Goal: Transaction & Acquisition: Download file/media

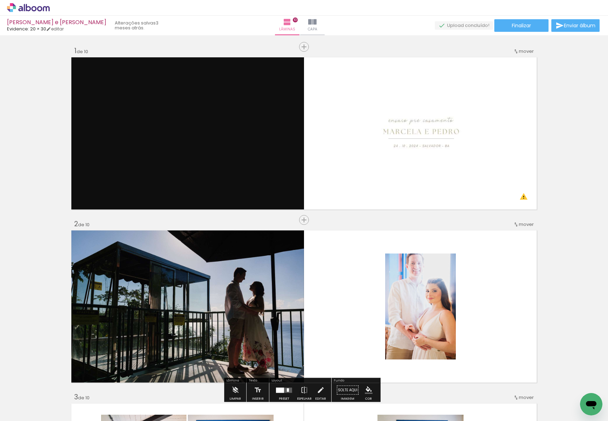
click at [13, 401] on input "Todas as fotos" at bounding box center [19, 400] width 27 height 6
click at [0, 0] on slot "Não utilizadas" at bounding box center [0, 0] width 0 height 0
type input "Não utilizadas"
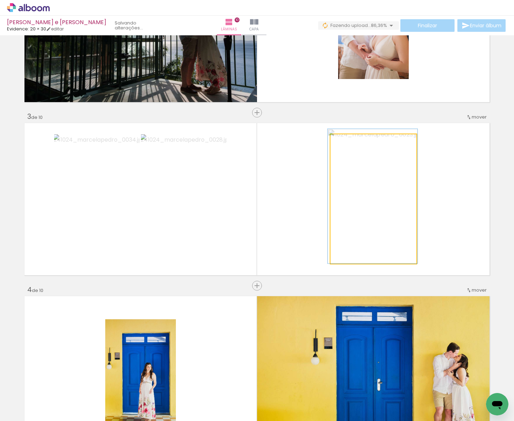
click at [401, 210] on quentale-photo at bounding box center [374, 198] width 86 height 129
drag, startPoint x: 346, startPoint y: 144, endPoint x: 342, endPoint y: 144, distance: 4.2
type paper-slider "100"
click at [342, 144] on div at bounding box center [347, 141] width 11 height 11
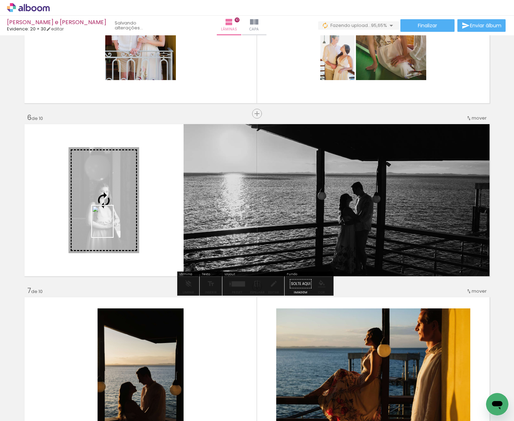
drag, startPoint x: 114, startPoint y: 398, endPoint x: 113, endPoint y: 227, distance: 171.1
click at [113, 227] on quentale-workspace at bounding box center [257, 210] width 514 height 421
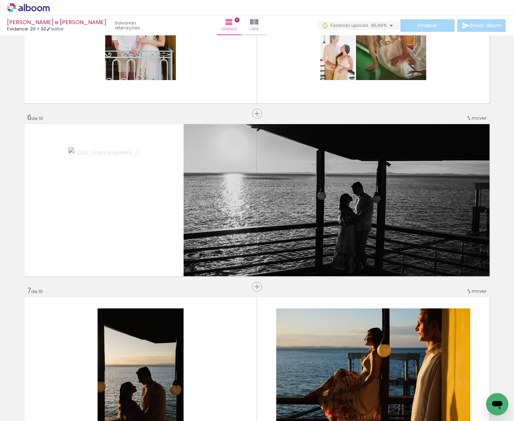
click at [55, 384] on iron-icon at bounding box center [54, 383] width 7 height 7
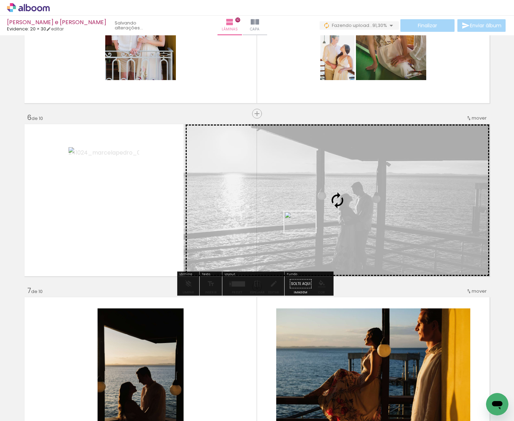
drag, startPoint x: 112, startPoint y: 400, endPoint x: 305, endPoint y: 233, distance: 255.3
click at [305, 233] on quentale-workspace at bounding box center [257, 210] width 514 height 421
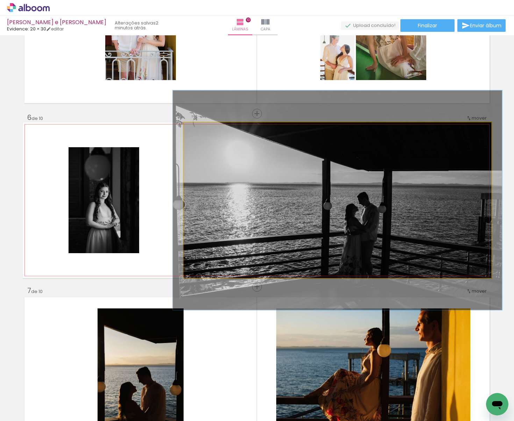
type paper-slider "107"
click at [201, 129] on div at bounding box center [202, 130] width 6 height 6
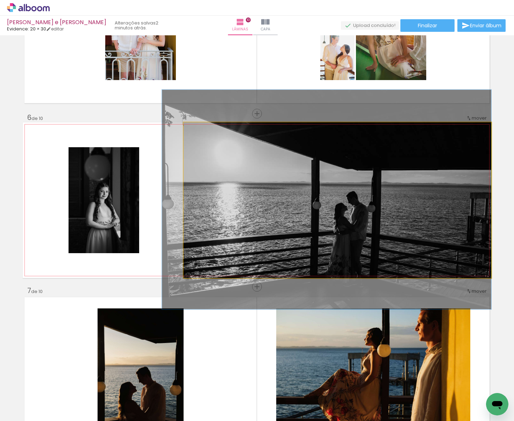
drag, startPoint x: 260, startPoint y: 230, endPoint x: 250, endPoint y: 229, distance: 10.2
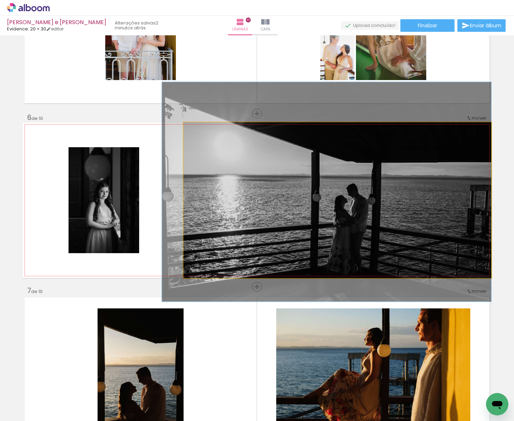
drag, startPoint x: 250, startPoint y: 248, endPoint x: 250, endPoint y: 242, distance: 5.9
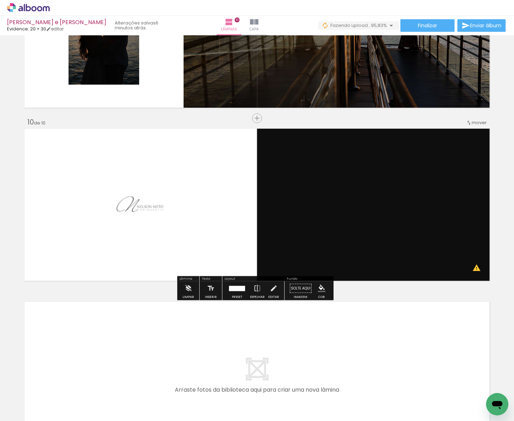
scroll to position [1492, 0]
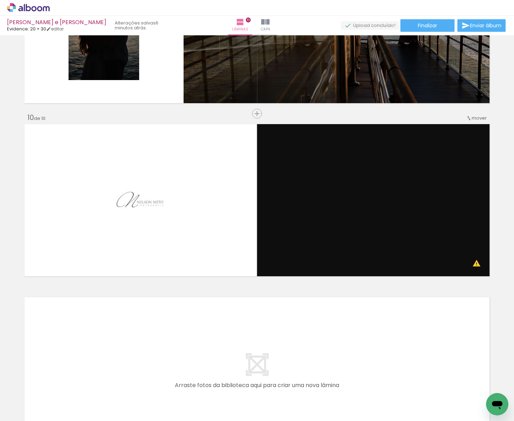
click at [57, 381] on iron-icon at bounding box center [54, 383] width 7 height 7
drag, startPoint x: 70, startPoint y: 396, endPoint x: 106, endPoint y: 357, distance: 53.2
click at [106, 357] on quentale-workspace at bounding box center [257, 210] width 514 height 421
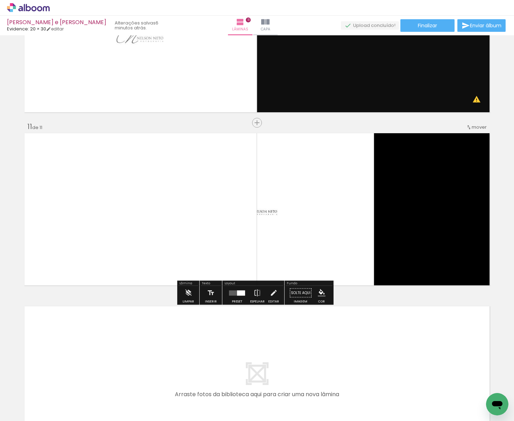
scroll to position [1659, 0]
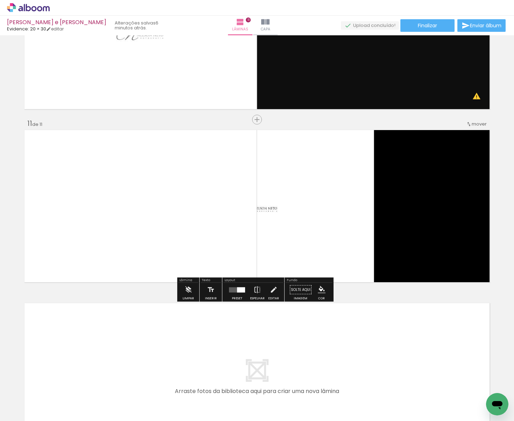
click at [236, 294] on div at bounding box center [237, 290] width 19 height 14
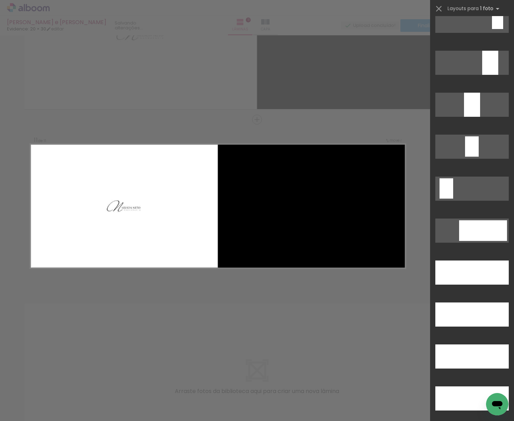
scroll to position [1831, 0]
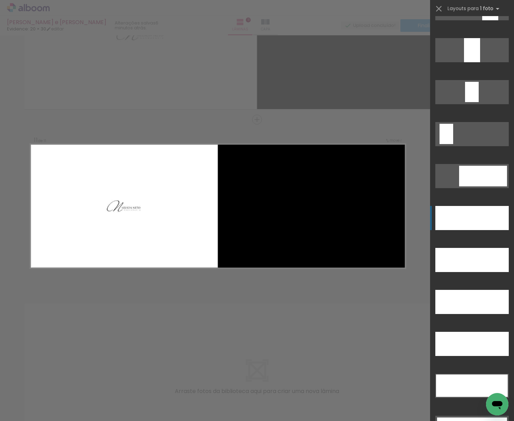
click at [471, 215] on div at bounding box center [472, 218] width 73 height 24
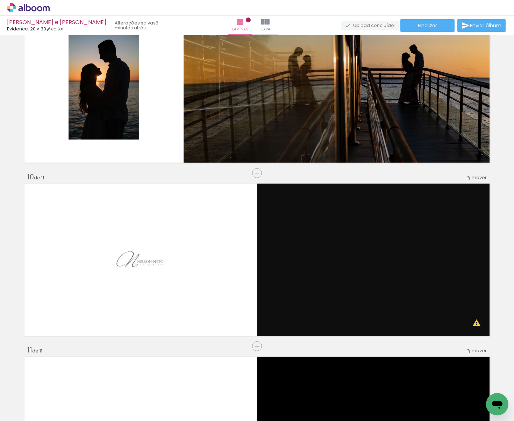
scroll to position [1432, 0]
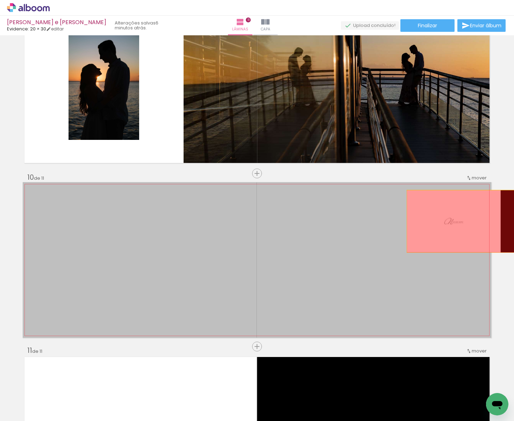
drag, startPoint x: 463, startPoint y: 223, endPoint x: 498, endPoint y: 222, distance: 35.7
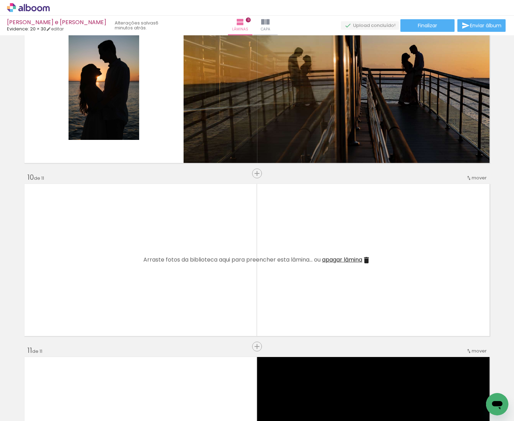
click at [329, 258] on span "apagar lâmina" at bounding box center [342, 260] width 40 height 8
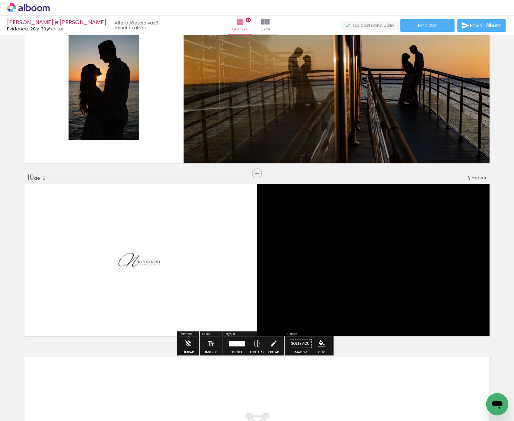
click at [57, 384] on iron-icon at bounding box center [54, 383] width 7 height 7
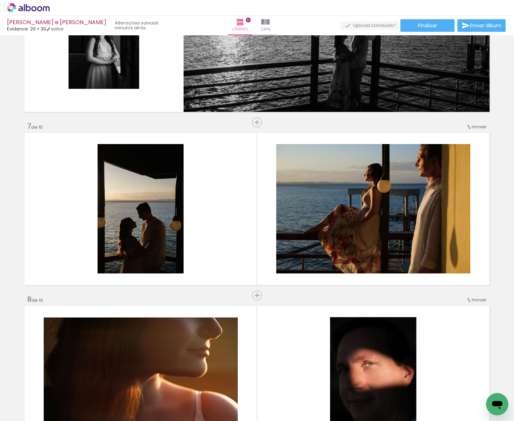
scroll to position [0, 0]
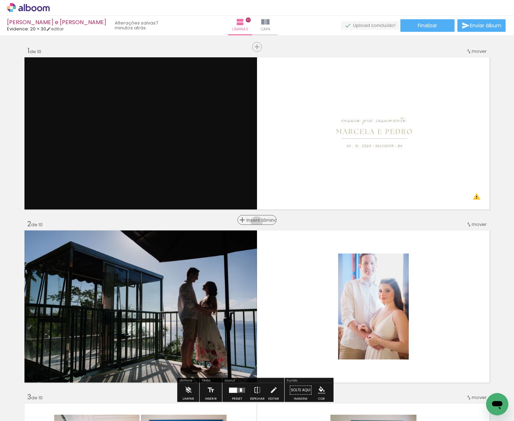
click at [257, 223] on span "Inserir lâmina" at bounding box center [260, 220] width 27 height 5
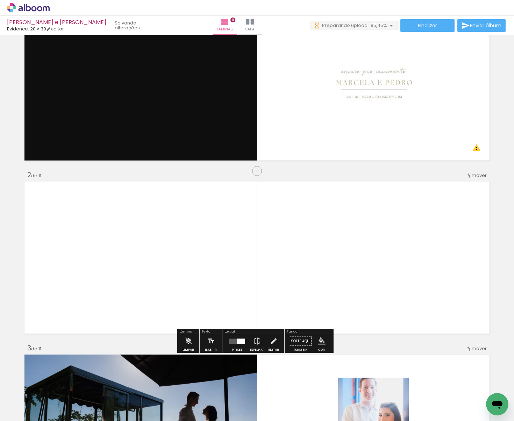
scroll to position [54, 0]
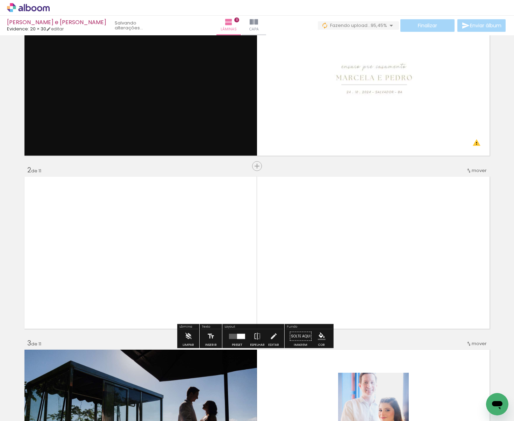
click at [234, 343] on div at bounding box center [237, 337] width 19 height 14
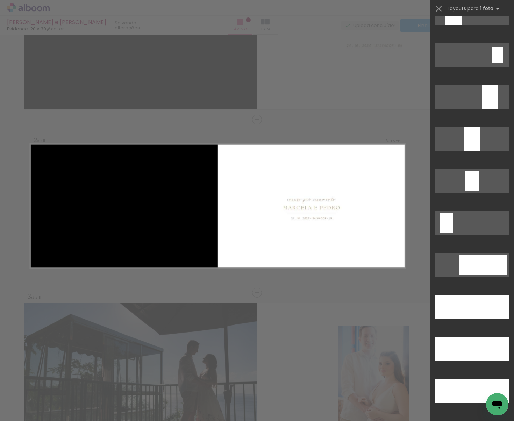
scroll to position [1889, 0]
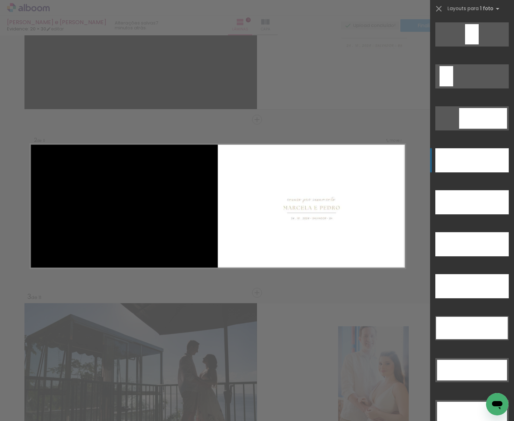
click at [469, 163] on div at bounding box center [472, 160] width 73 height 24
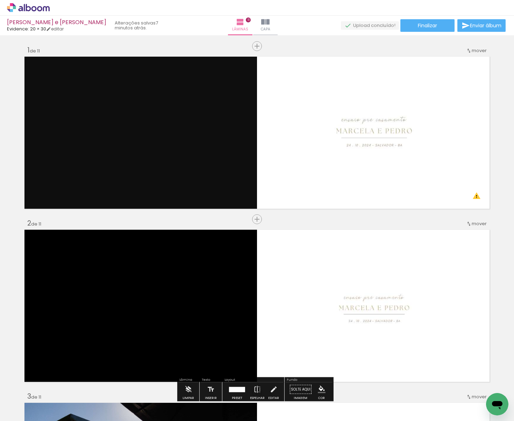
scroll to position [0, 0]
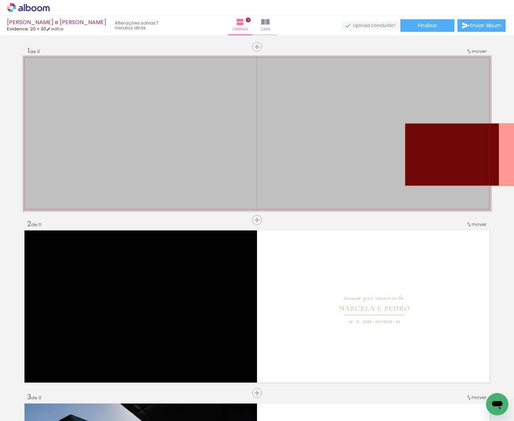
drag, startPoint x: 466, startPoint y: 170, endPoint x: 497, endPoint y: 155, distance: 33.6
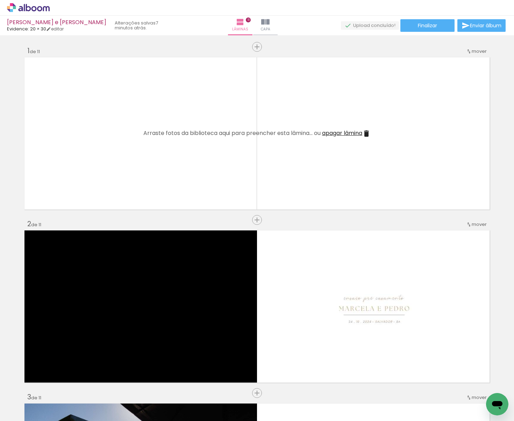
click at [353, 134] on span "apagar lâmina" at bounding box center [342, 133] width 40 height 8
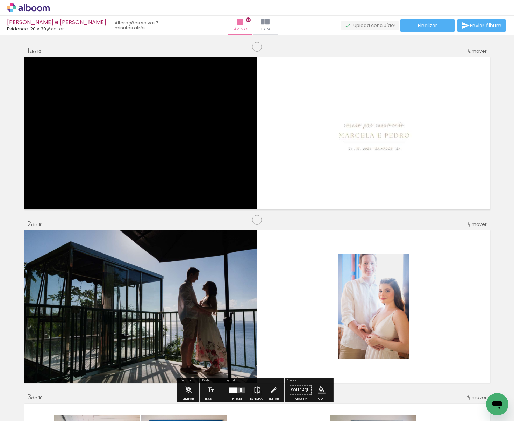
click at [58, 381] on iron-icon at bounding box center [54, 383] width 7 height 7
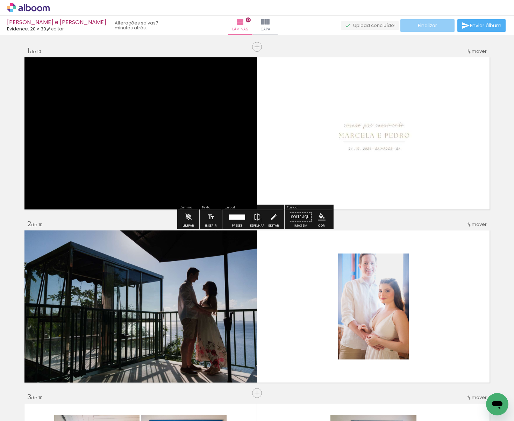
click at [420, 23] on span "Finalizar" at bounding box center [427, 25] width 19 height 5
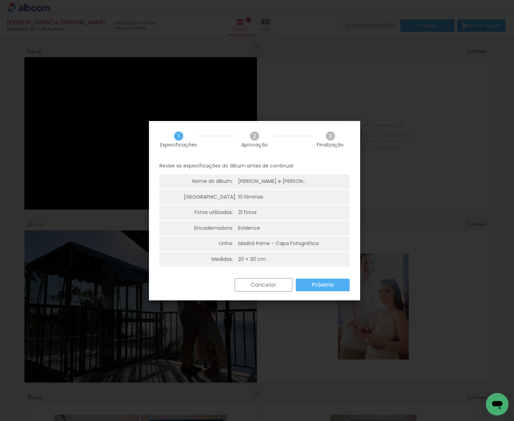
click at [0, 0] on slot "Próximo" at bounding box center [0, 0] width 0 height 0
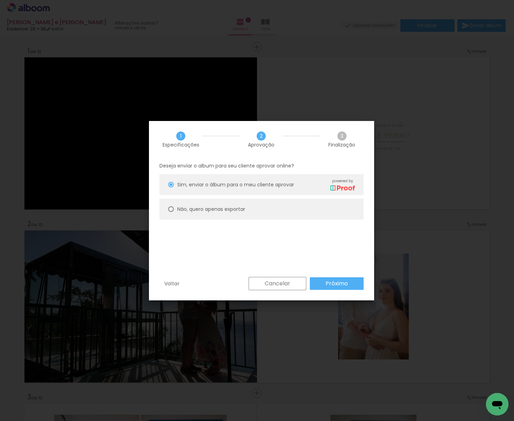
click at [293, 203] on paper-radio-button "Não, quero apenas exportar" at bounding box center [262, 209] width 204 height 21
type paper-radio-button "on"
click at [319, 282] on paper-button "Próximo" at bounding box center [337, 283] width 54 height 13
type input "Alta, 300 DPI"
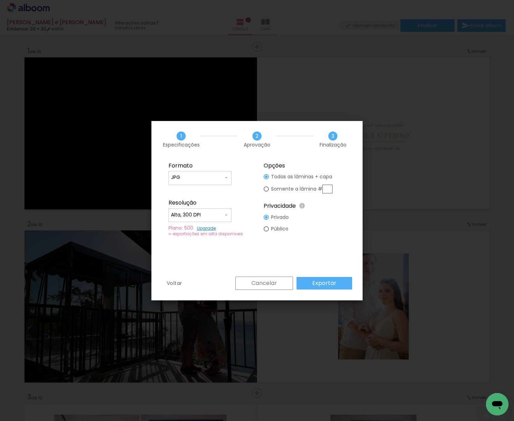
click at [0, 0] on slot "Exportar" at bounding box center [0, 0] width 0 height 0
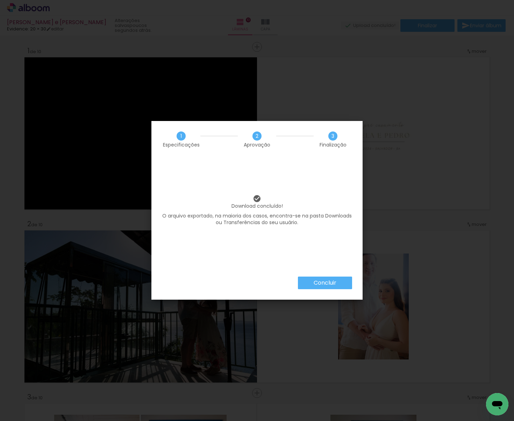
click at [0, 0] on slot "Concluir" at bounding box center [0, 0] width 0 height 0
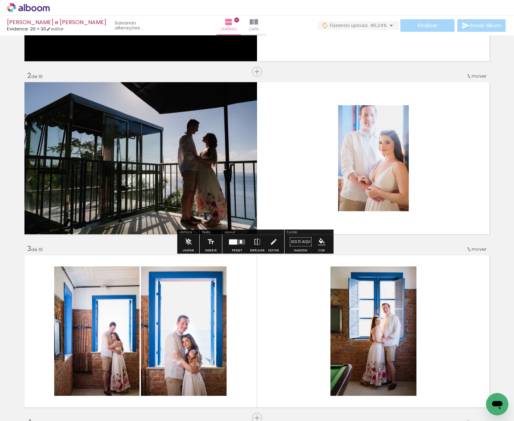
scroll to position [141, 0]
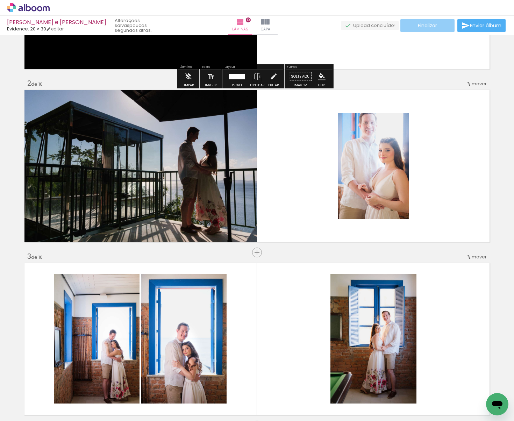
click at [431, 28] on span "Finalizar" at bounding box center [427, 25] width 19 height 5
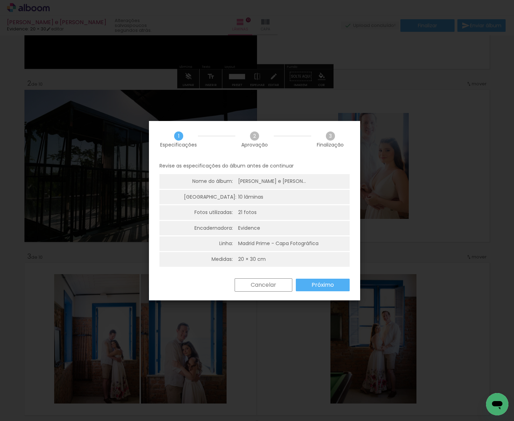
click at [0, 0] on slot "Próximo" at bounding box center [0, 0] width 0 height 0
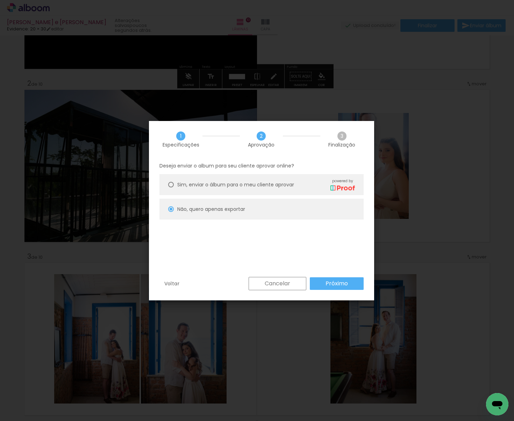
click at [316, 284] on paper-button "Próximo" at bounding box center [337, 283] width 54 height 13
type input "Alta, 300 DPI"
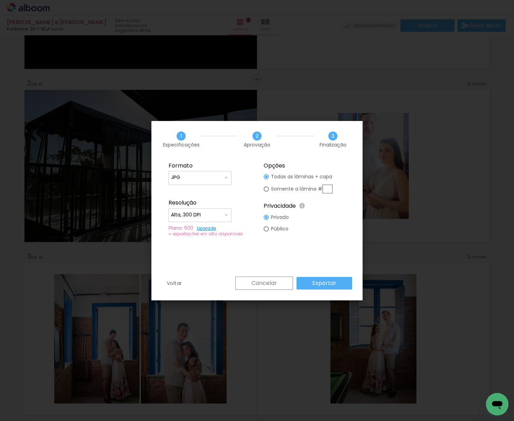
click at [327, 188] on input "text" at bounding box center [328, 189] width 10 height 9
type paper-radio-button "on"
type input "2"
click at [0, 0] on slot "Exportar" at bounding box center [0, 0] width 0 height 0
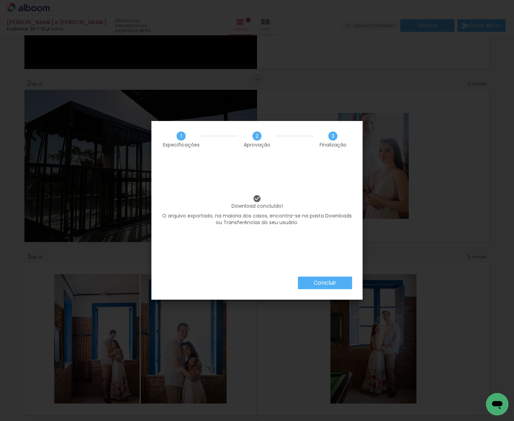
click at [0, 0] on slot "Concluir" at bounding box center [0, 0] width 0 height 0
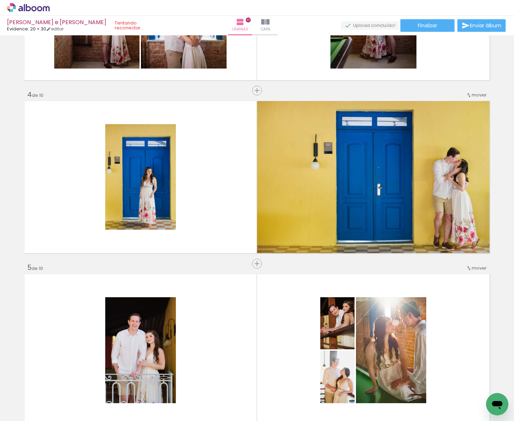
scroll to position [475, 0]
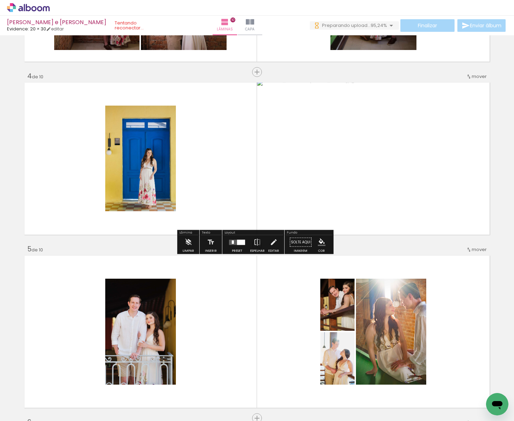
scroll to position [495, 0]
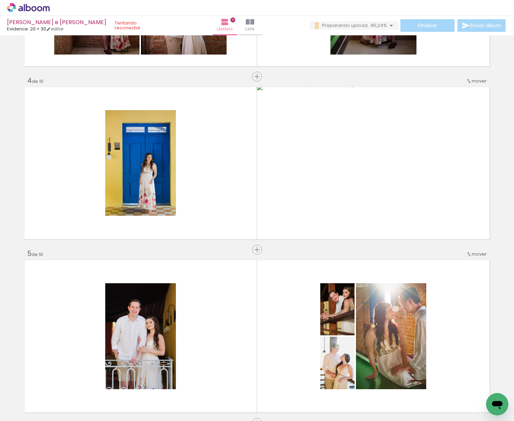
scroll to position [488, 0]
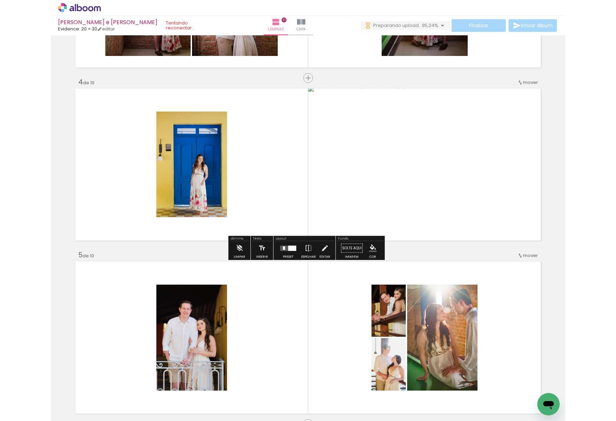
scroll to position [490, 0]
